Goal: Navigation & Orientation: Find specific page/section

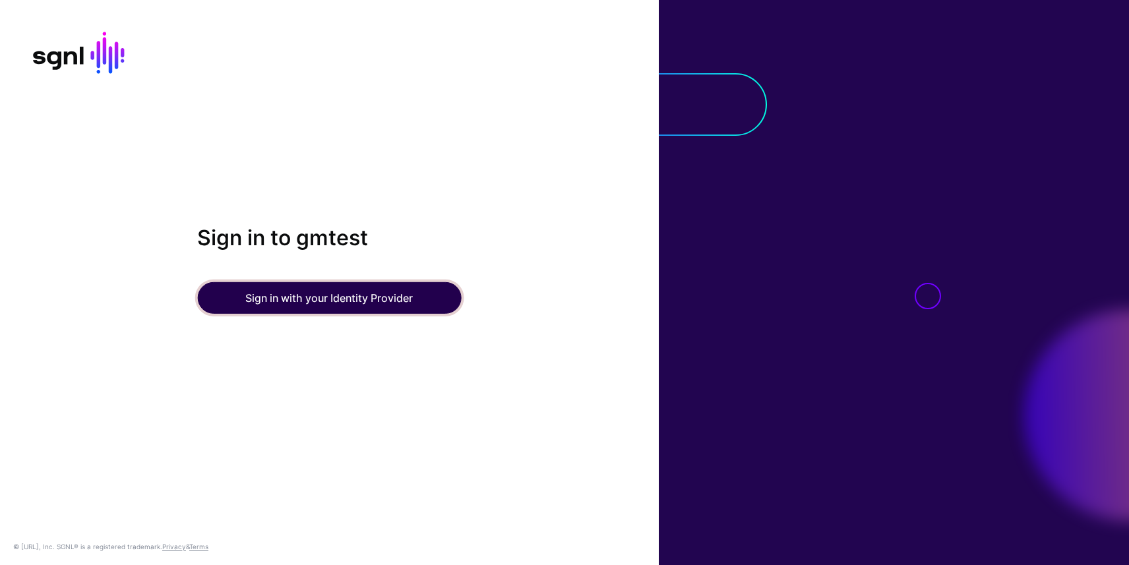
click at [297, 309] on button "Sign in with your Identity Provider" at bounding box center [329, 298] width 264 height 32
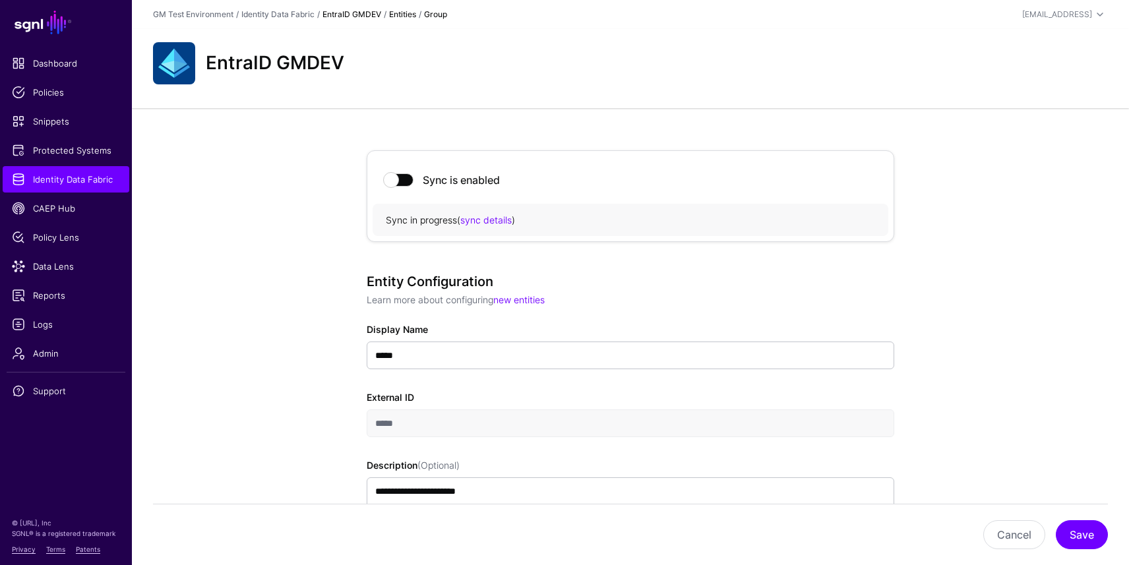
click at [357, 16] on link "EntraID GMDEV" at bounding box center [351, 14] width 59 height 10
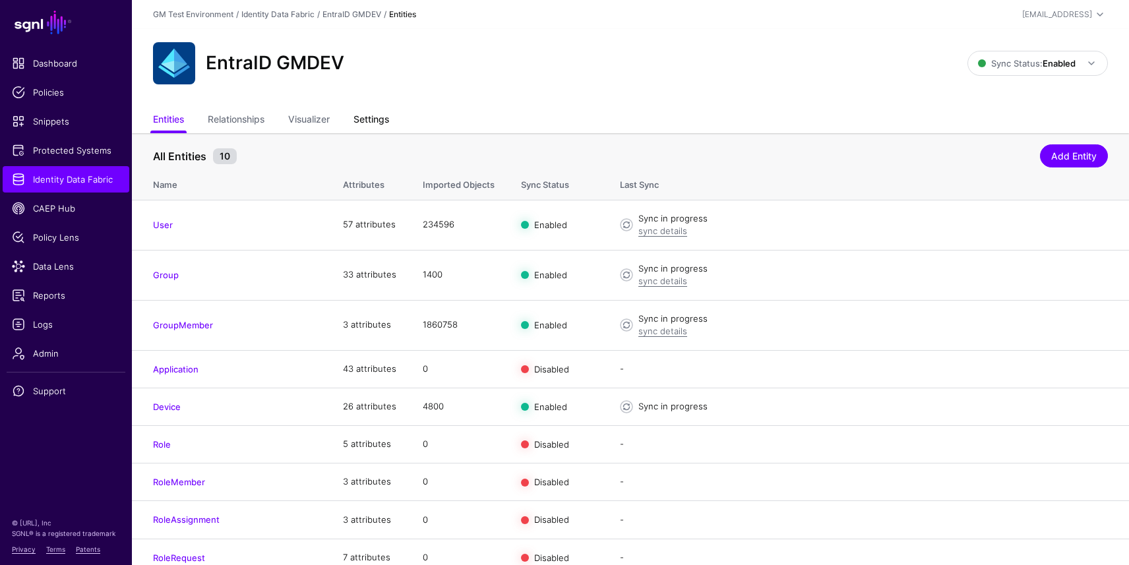
click at [382, 117] on link "Settings" at bounding box center [371, 120] width 36 height 25
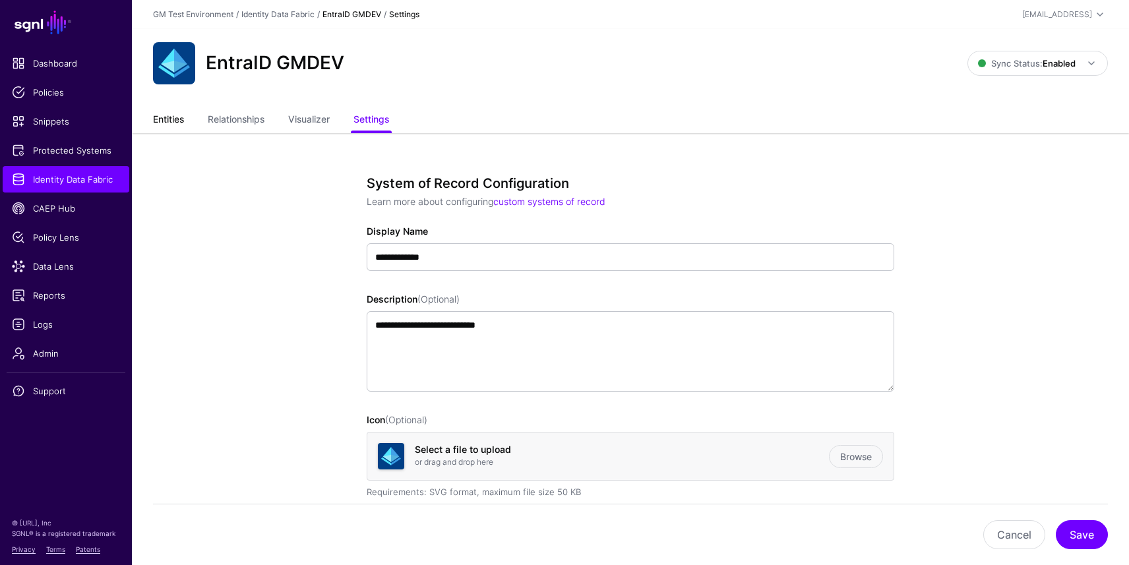
click at [178, 117] on link "Entities" at bounding box center [168, 120] width 31 height 25
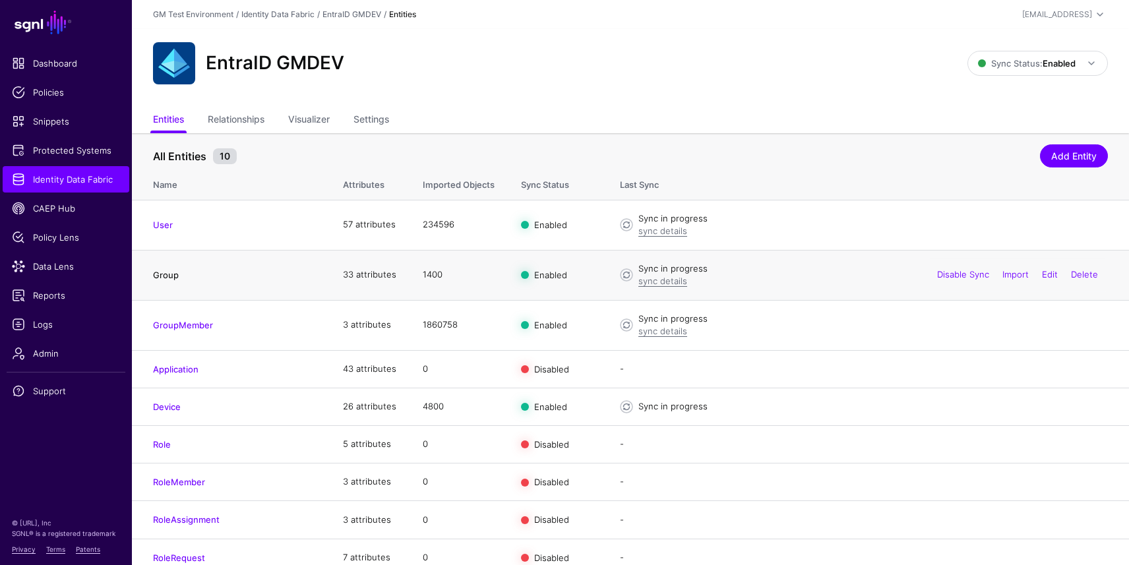
click at [171, 273] on link "Group" at bounding box center [166, 275] width 26 height 11
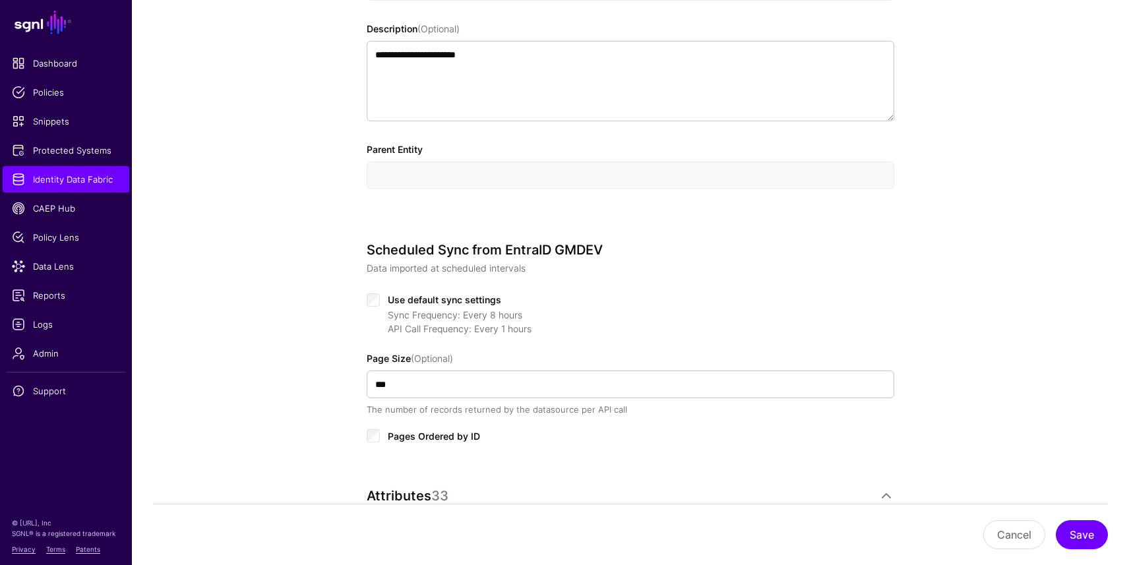
scroll to position [416, 0]
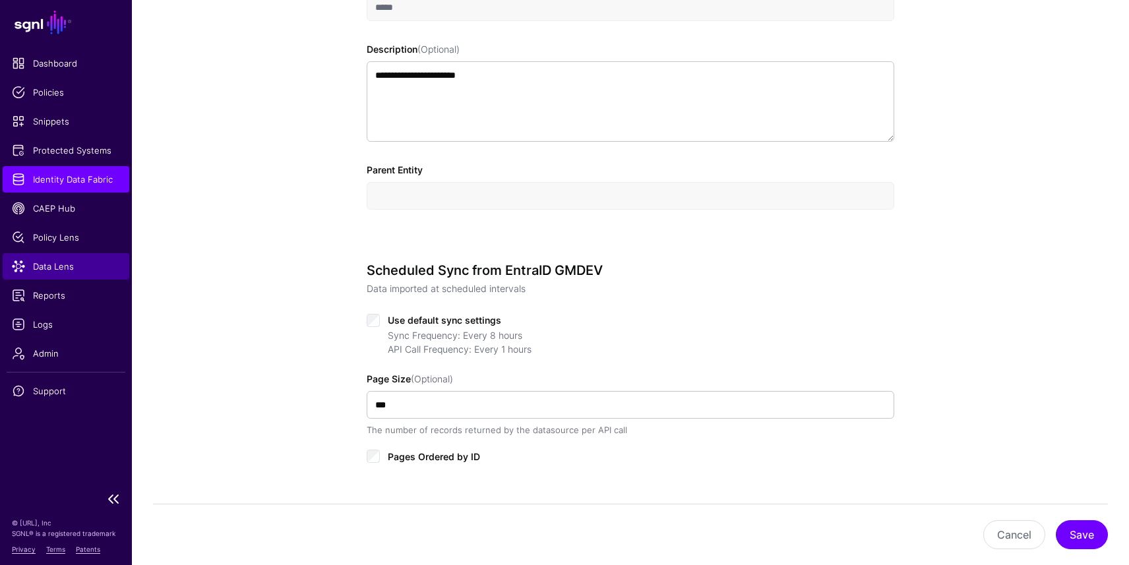
click at [53, 267] on span "Data Lens" at bounding box center [66, 266] width 108 height 13
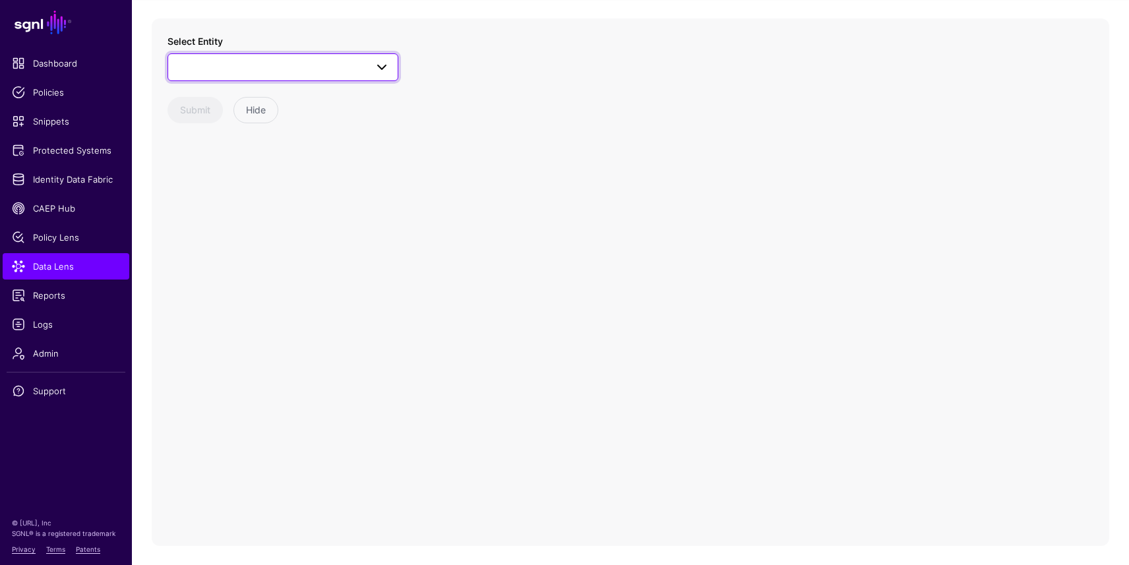
click at [345, 60] on span at bounding box center [283, 67] width 214 height 16
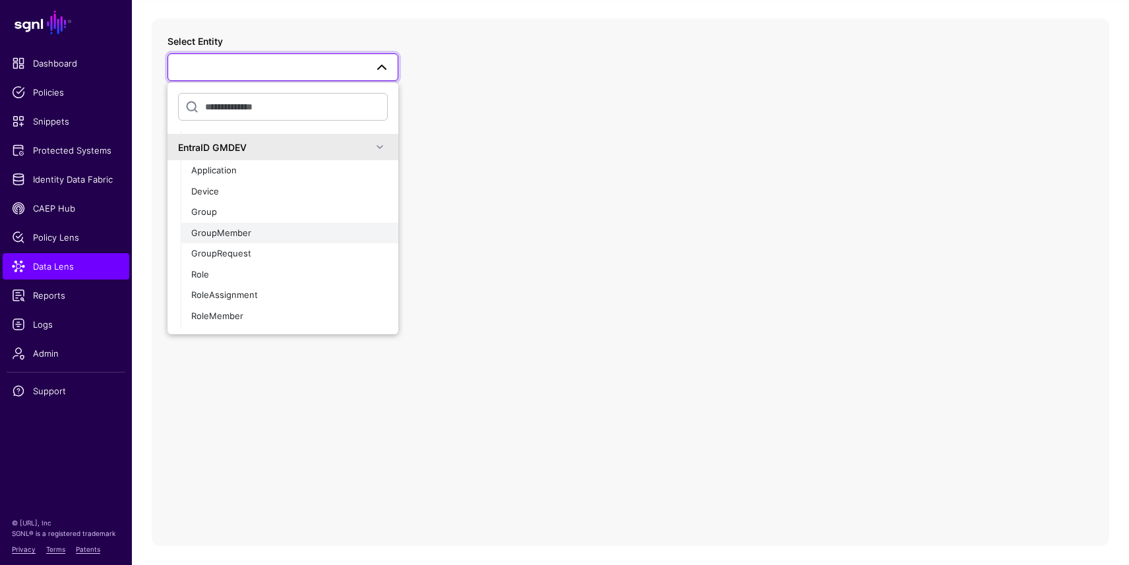
scroll to position [736, 0]
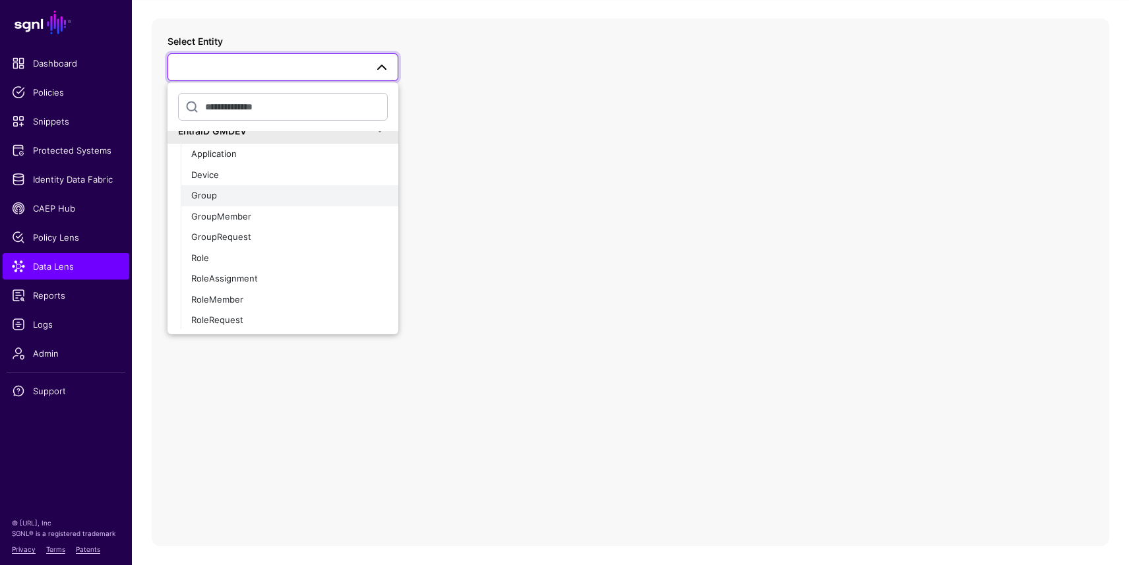
click at [227, 196] on div "Group" at bounding box center [289, 195] width 196 height 13
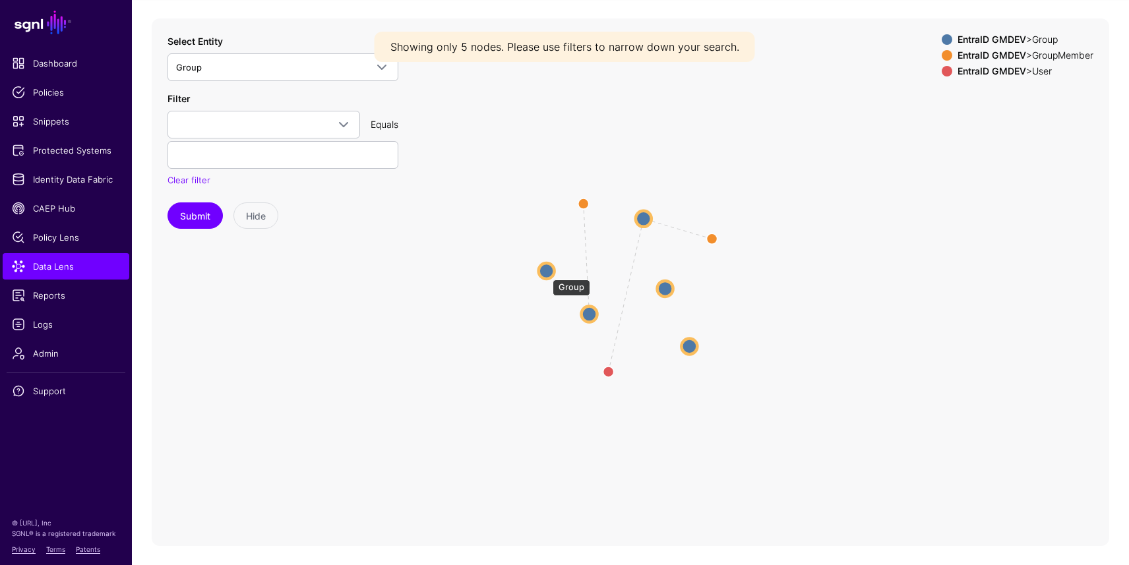
click at [546, 272] on circle at bounding box center [547, 271] width 16 height 16
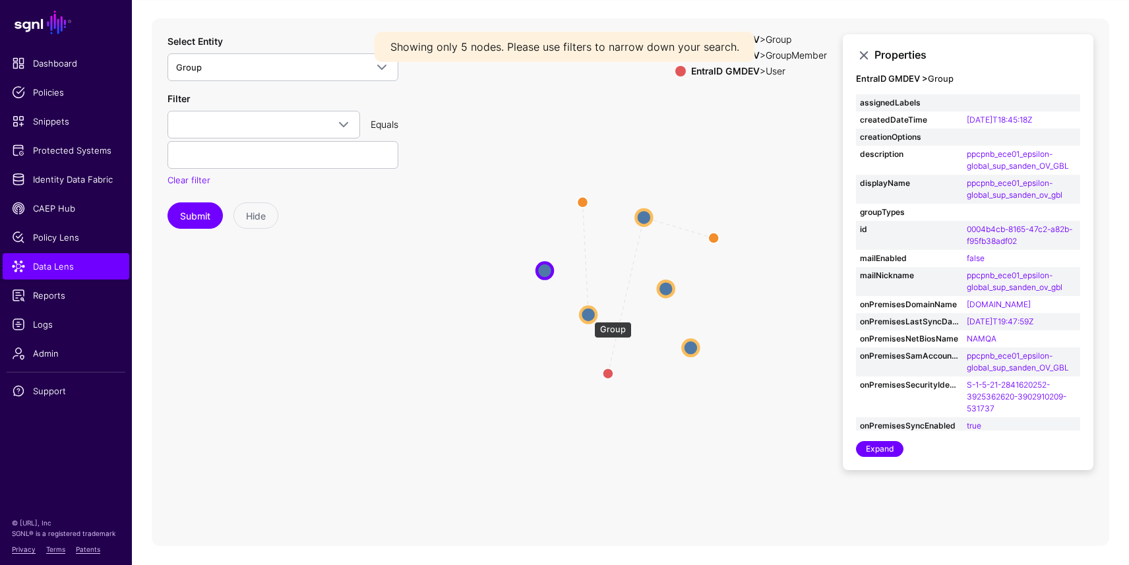
click at [587, 314] on circle at bounding box center [588, 315] width 16 height 16
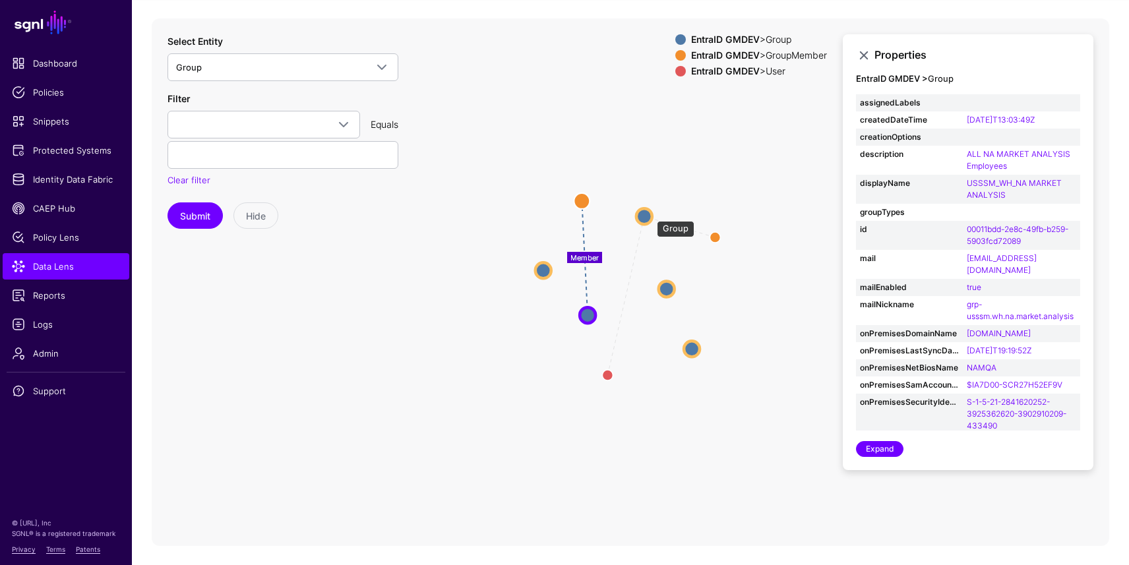
click at [650, 214] on circle at bounding box center [644, 216] width 16 height 16
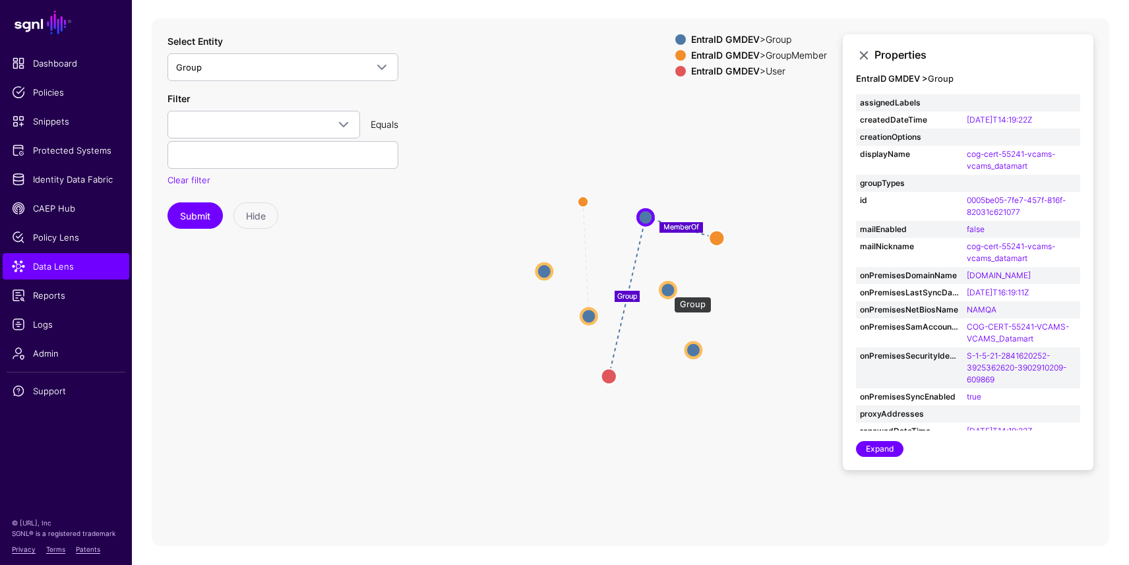
click at [667, 290] on circle at bounding box center [667, 289] width 15 height 15
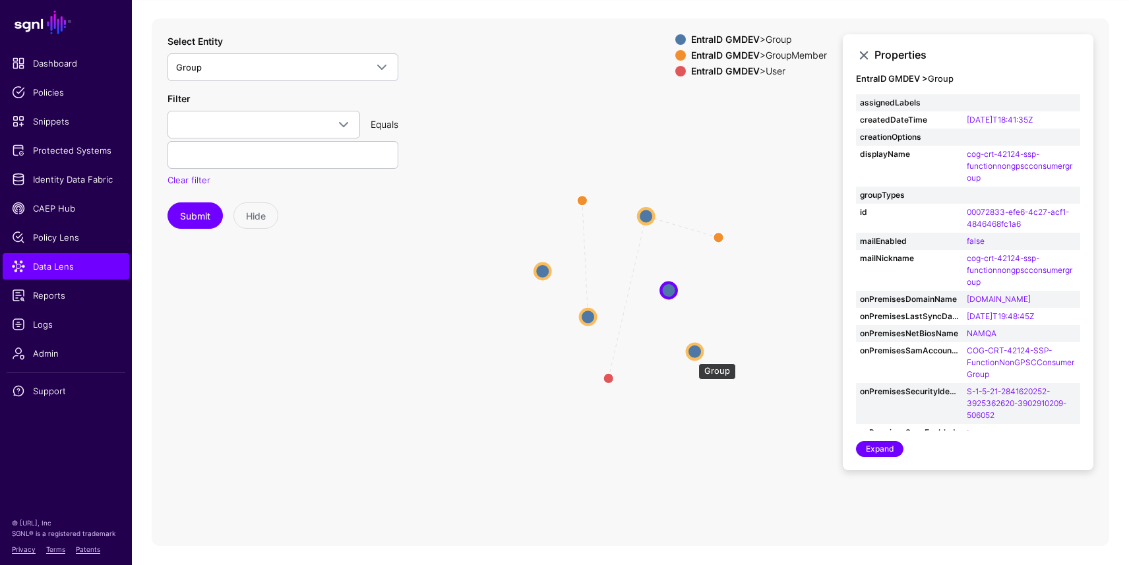
click at [692, 357] on circle at bounding box center [694, 350] width 15 height 15
